Goal: Register for event/course

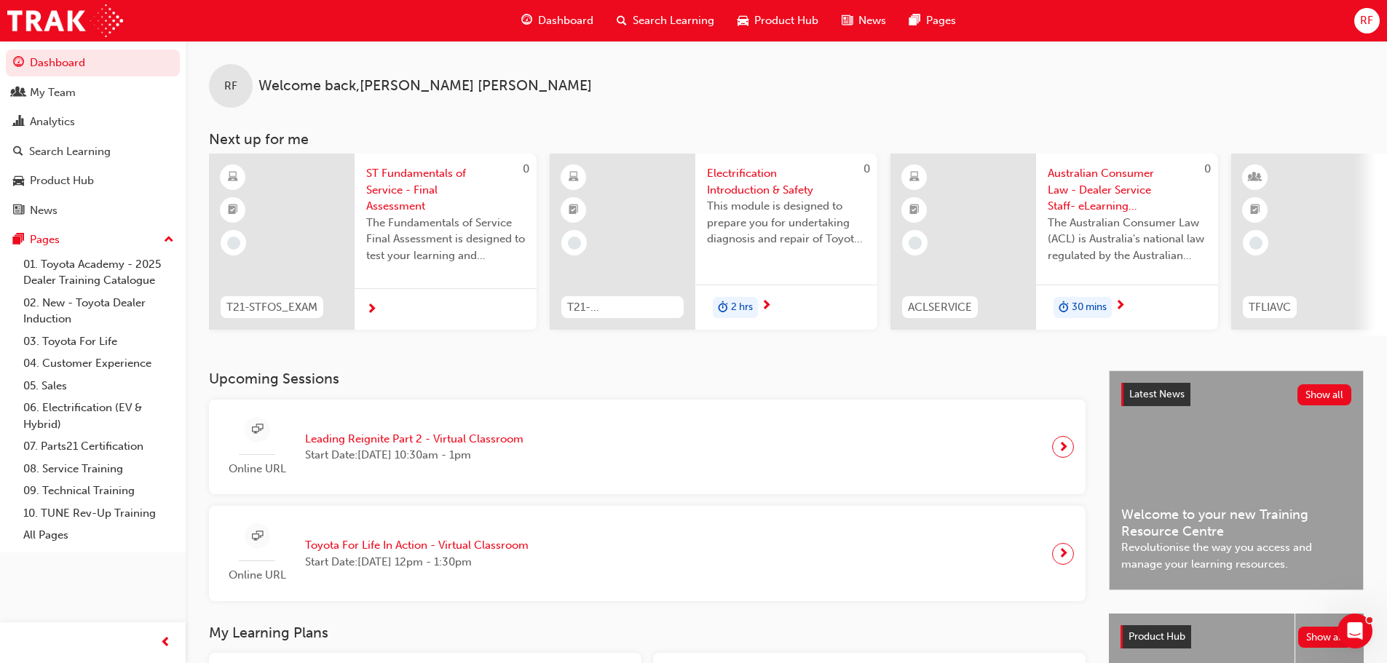
click at [1364, 17] on span "RF" at bounding box center [1366, 20] width 13 height 17
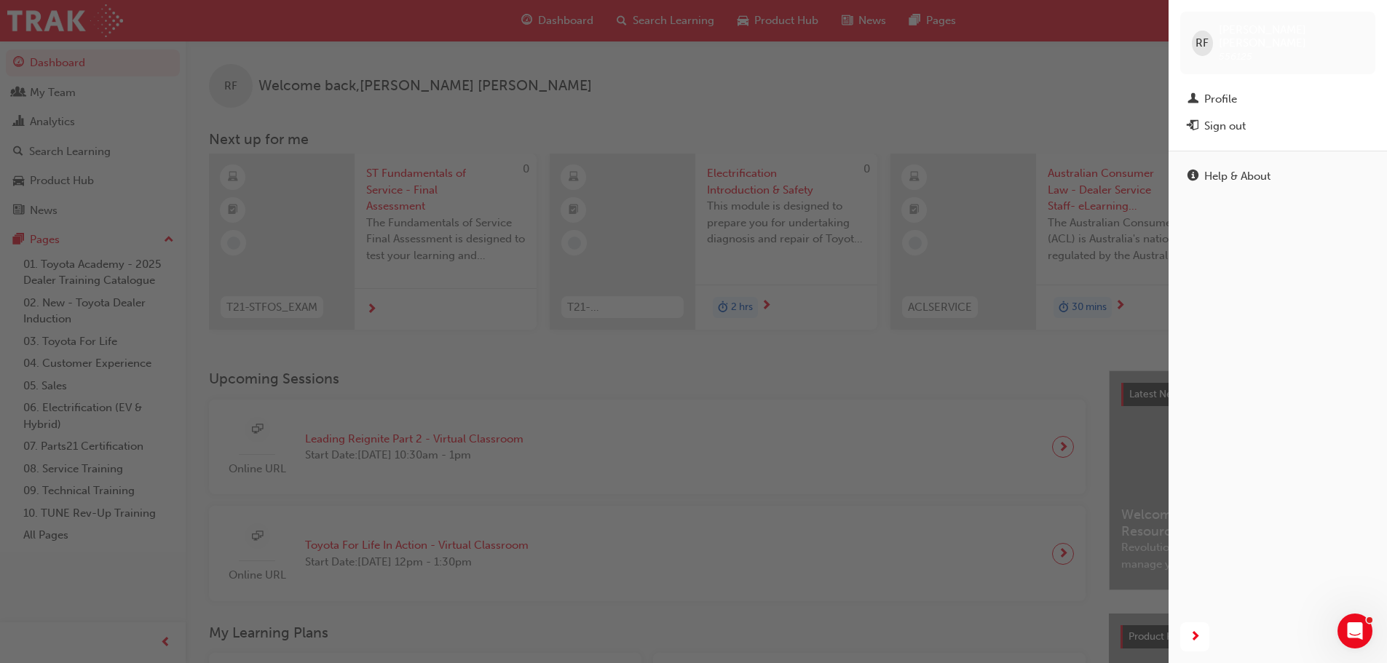
click at [634, 451] on div "button" at bounding box center [584, 331] width 1168 height 663
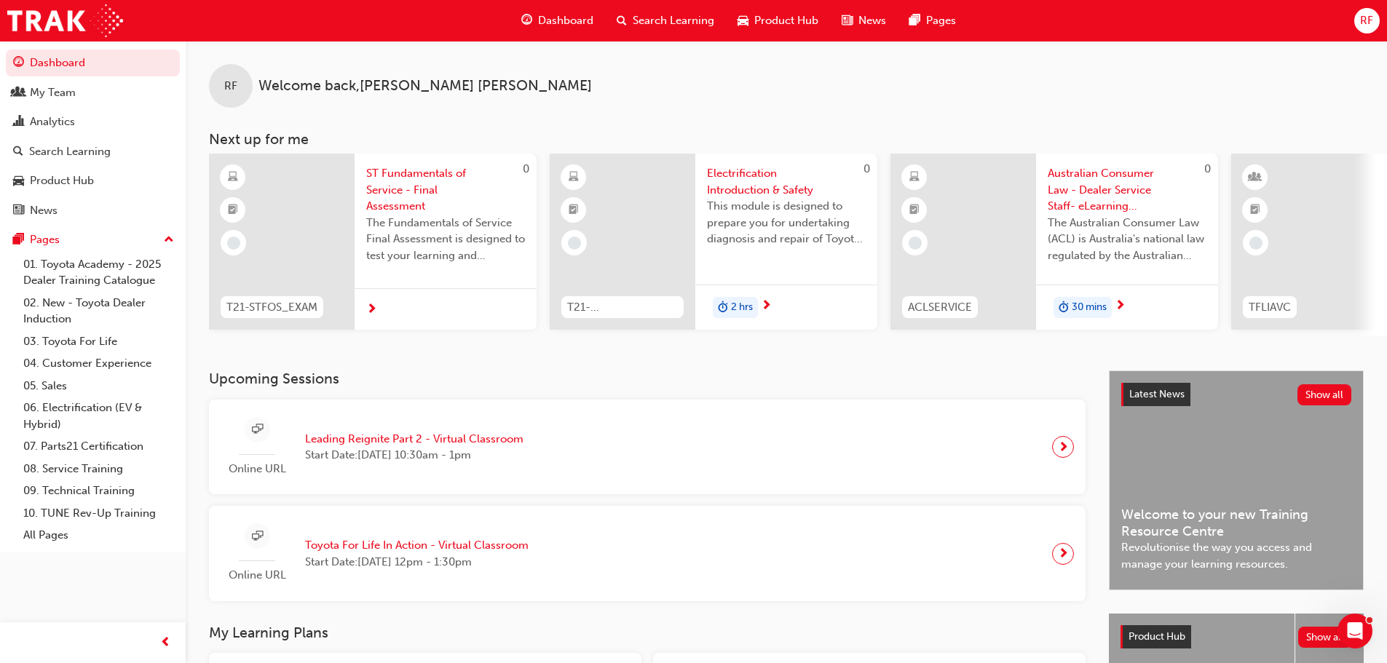
click at [502, 456] on span "Start Date: [DATE] 10:30am - 1pm" at bounding box center [414, 455] width 218 height 17
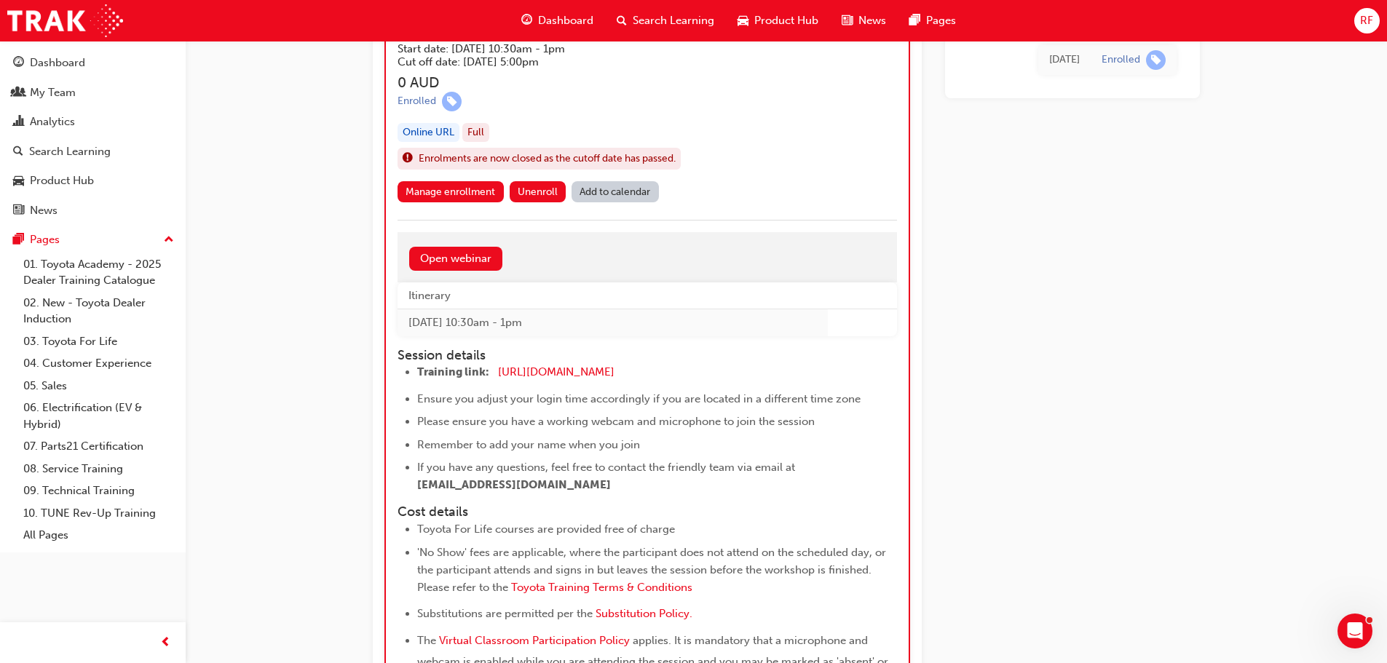
scroll to position [1024, 0]
